Goal: Task Accomplishment & Management: Manage account settings

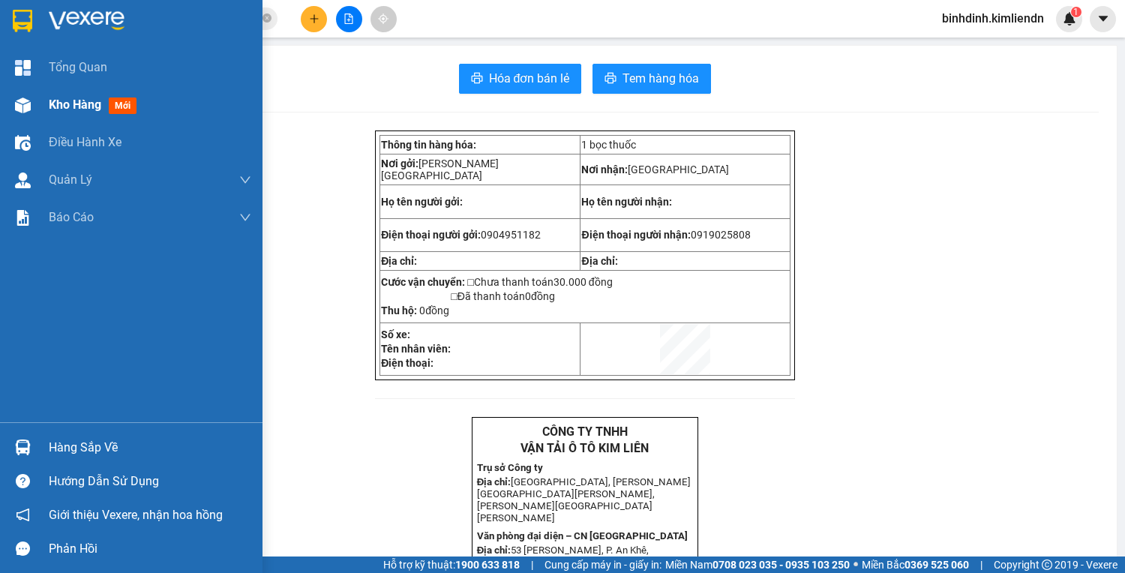
click at [77, 107] on span "Kho hàng" at bounding box center [75, 105] width 53 height 14
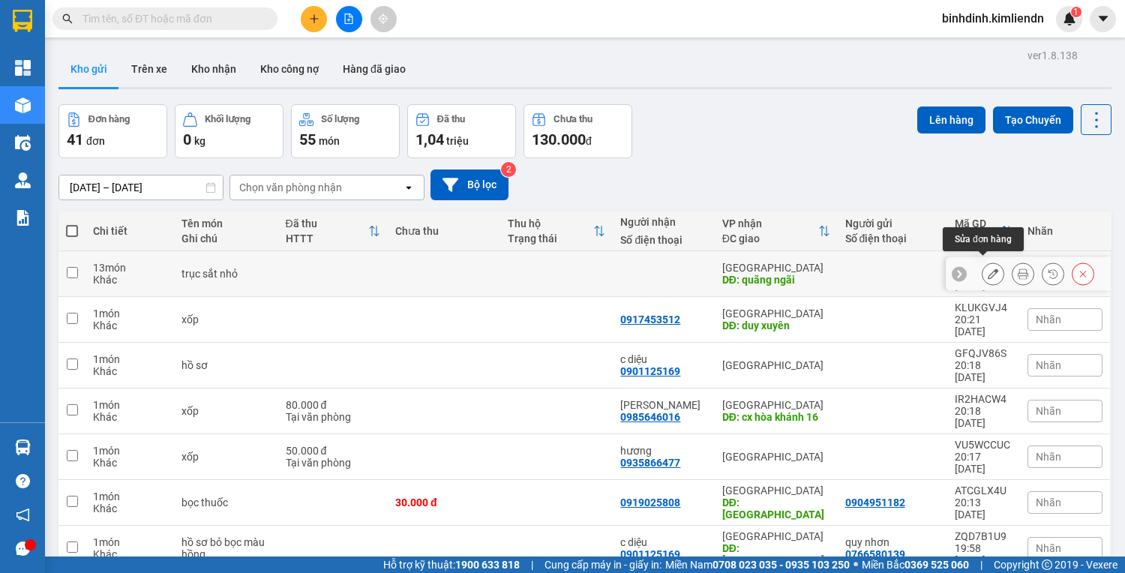
click at [988, 271] on icon at bounding box center [993, 274] width 11 height 11
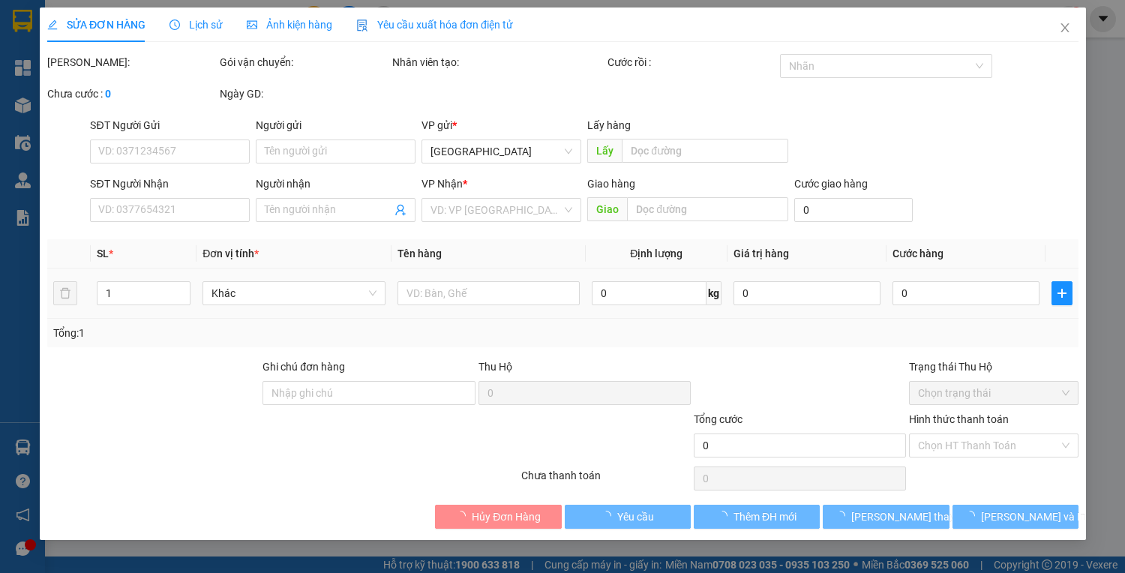
type input "quy nhơn"
type input "quãng ngãi"
type input "77f00168 - 0901244442"
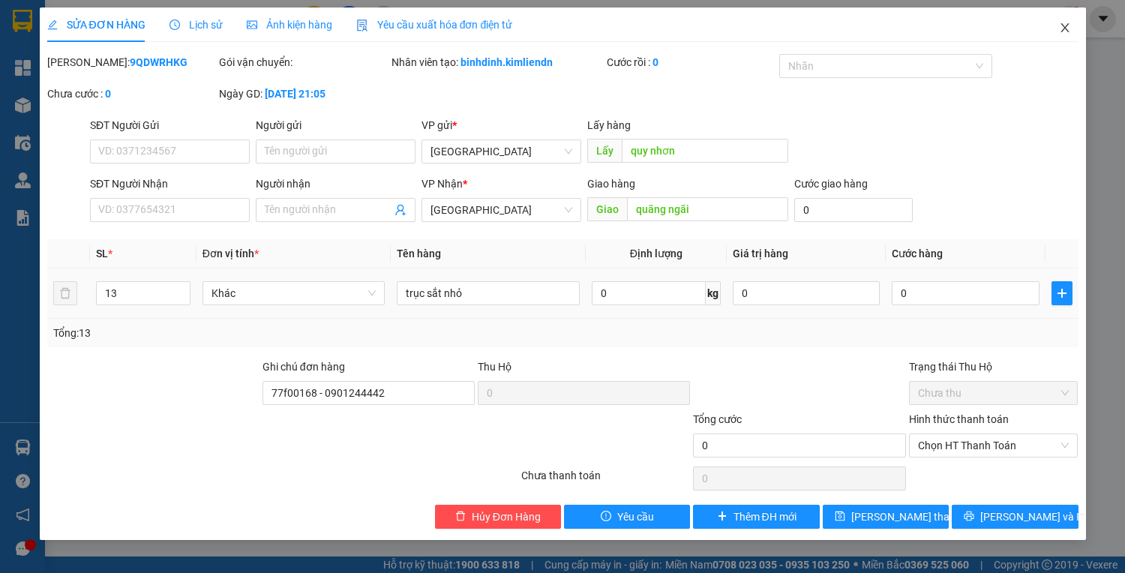
click at [1068, 25] on icon "close" at bounding box center [1065, 27] width 8 height 9
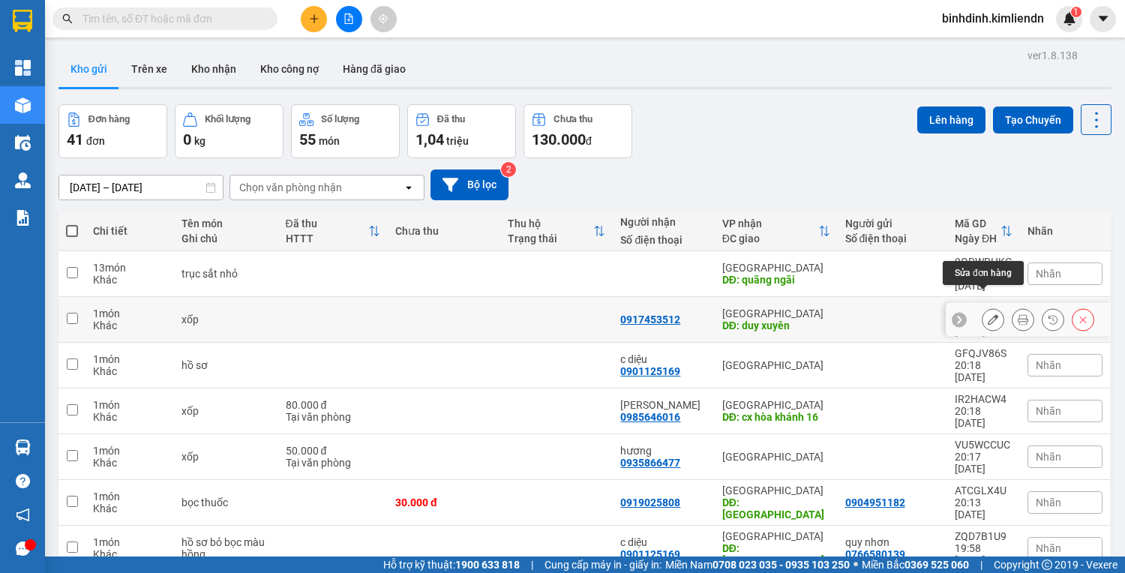
click at [993, 307] on button at bounding box center [993, 320] width 21 height 26
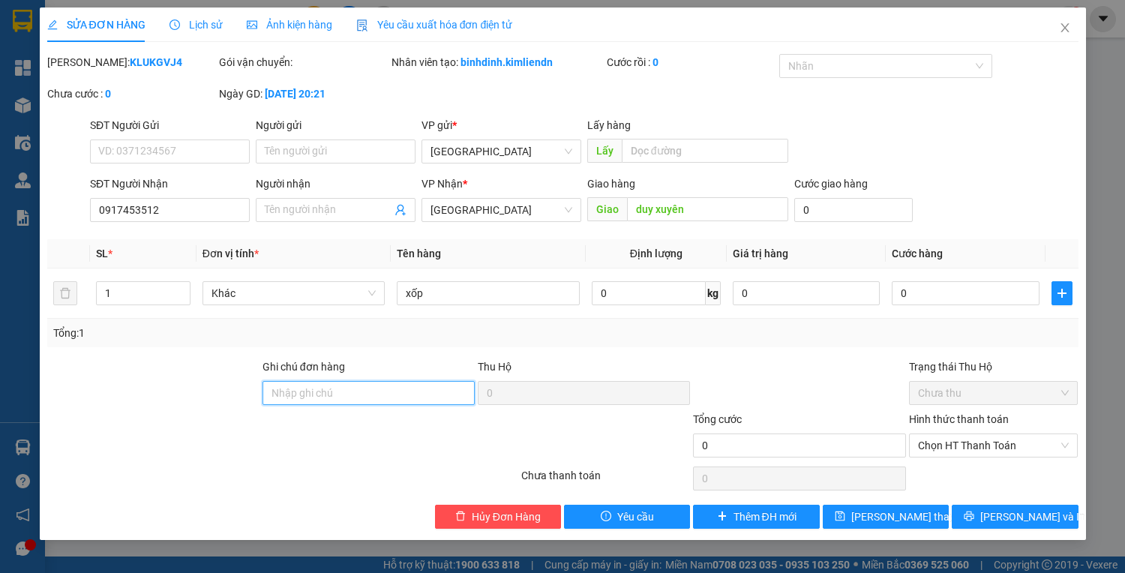
click at [383, 394] on input "Ghi chú đơn hàng" at bounding box center [369, 393] width 212 height 24
click at [1055, 32] on span "Close" at bounding box center [1065, 29] width 42 height 42
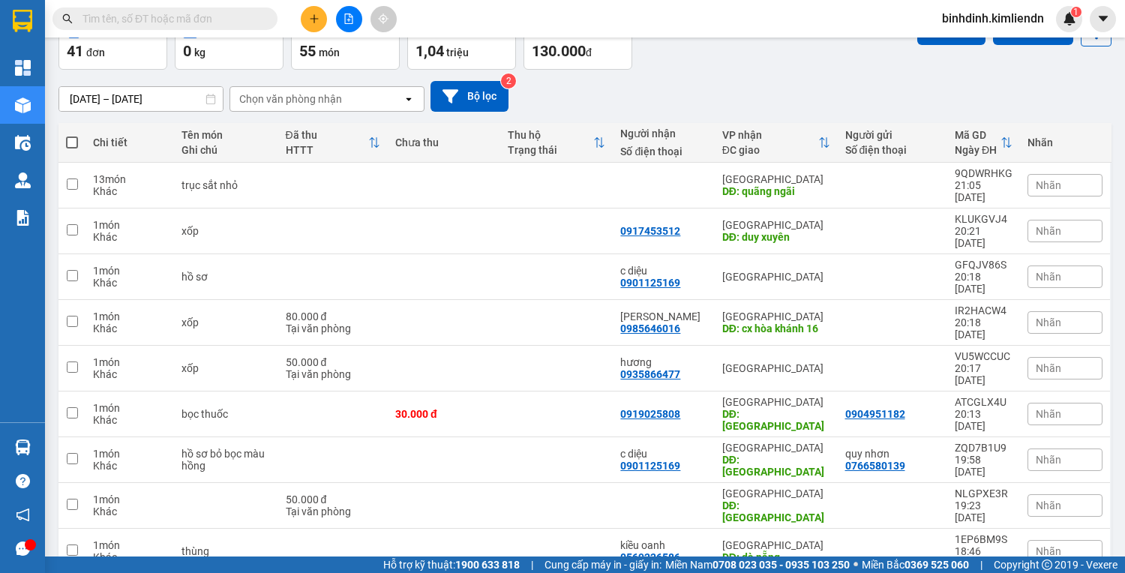
scroll to position [91, 0]
